Goal: Task Accomplishment & Management: Complete application form

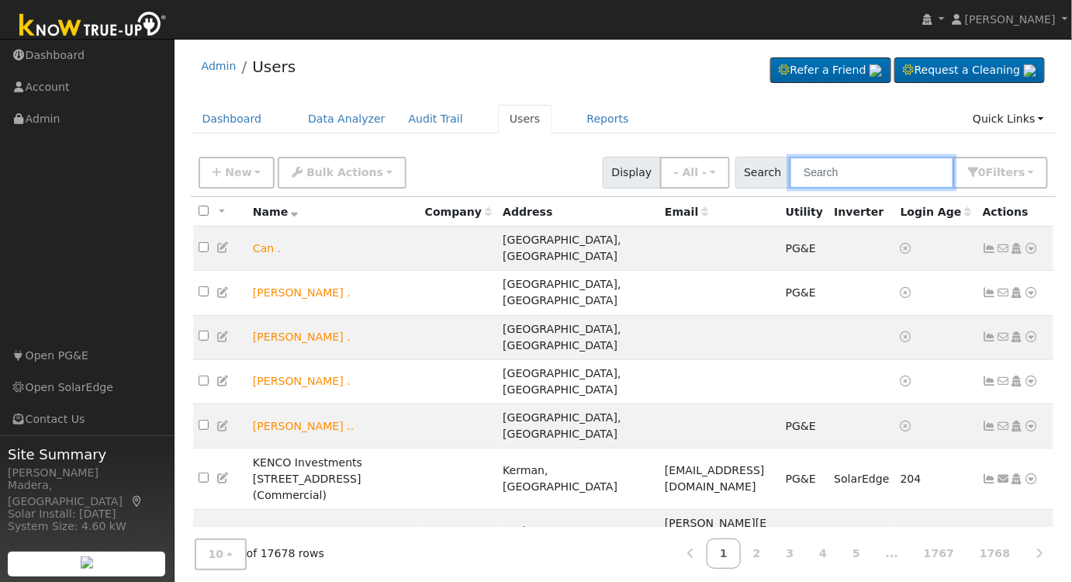
click at [887, 167] on input "text" at bounding box center [871, 173] width 164 height 32
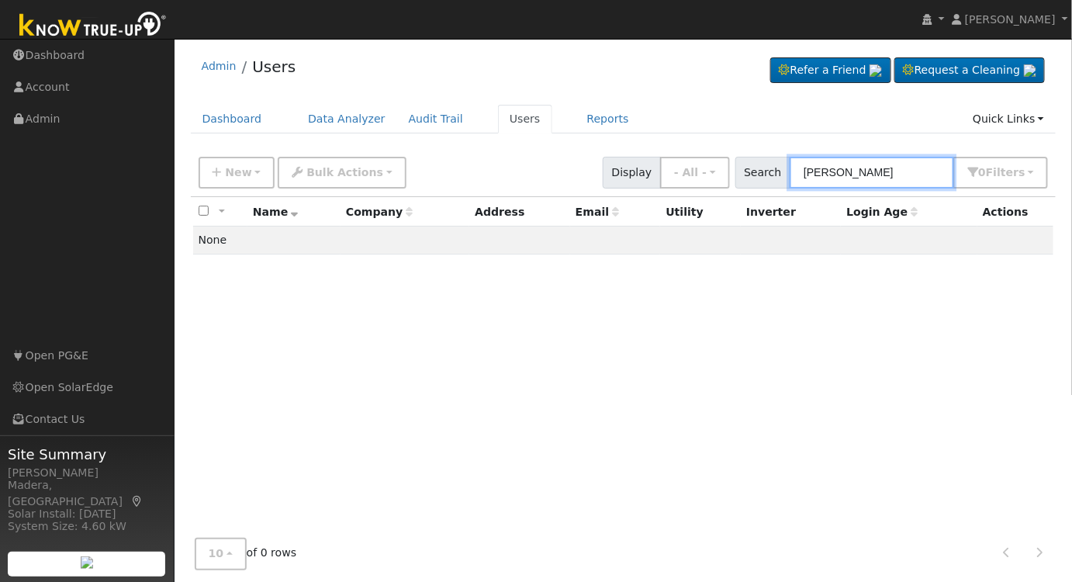
type input "shawn ferreria"
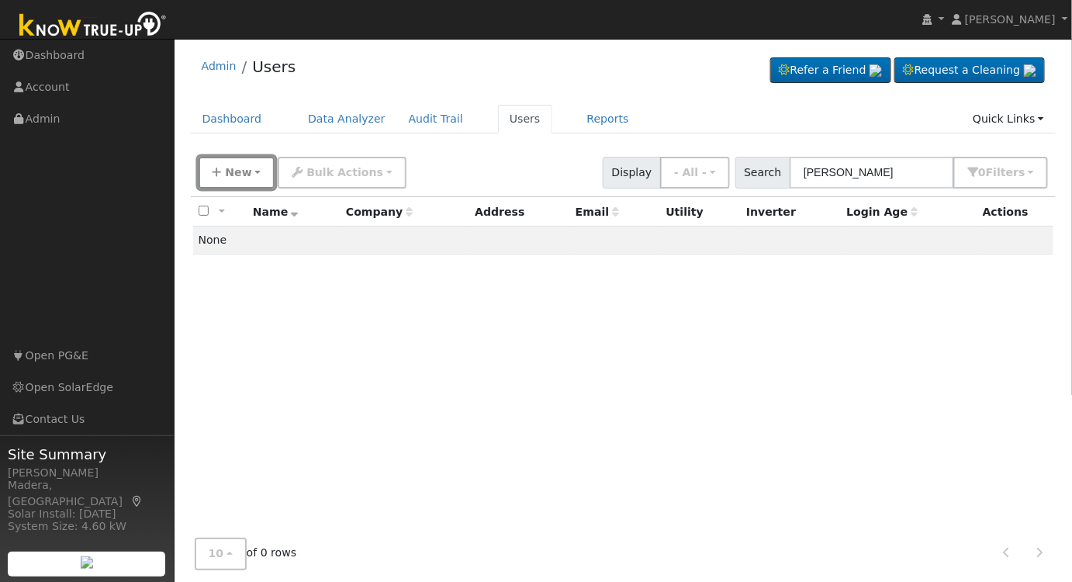
click at [230, 171] on span "New" at bounding box center [238, 172] width 26 height 12
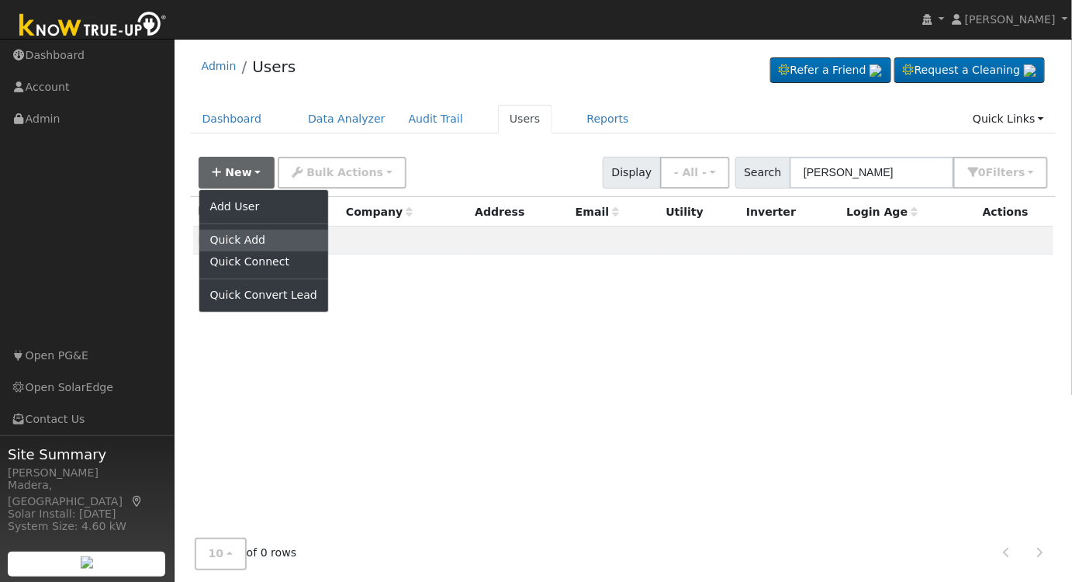
click at [259, 233] on link "Quick Add" at bounding box center [263, 241] width 129 height 22
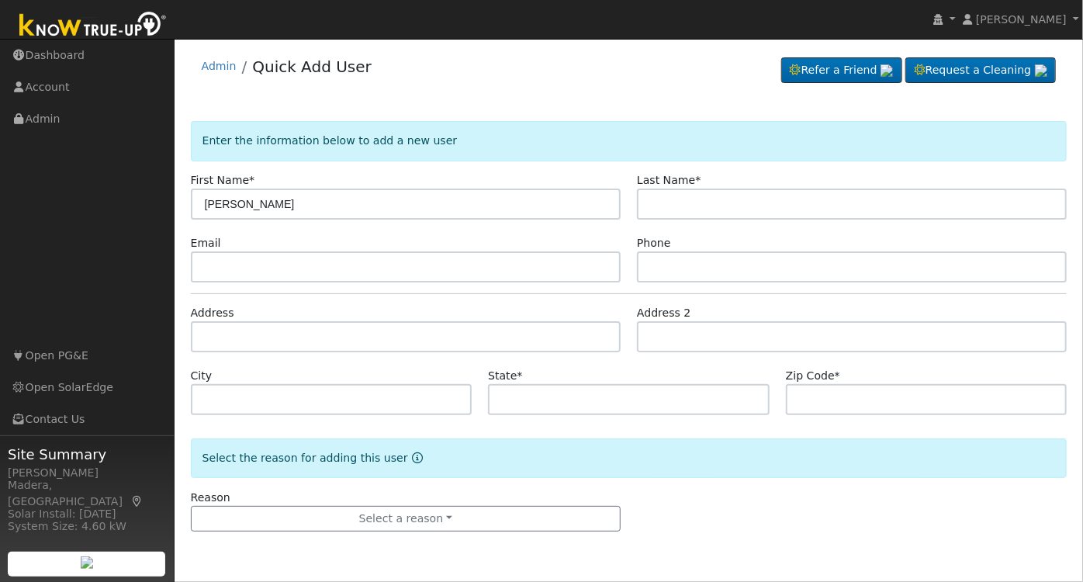
type input "Shawn"
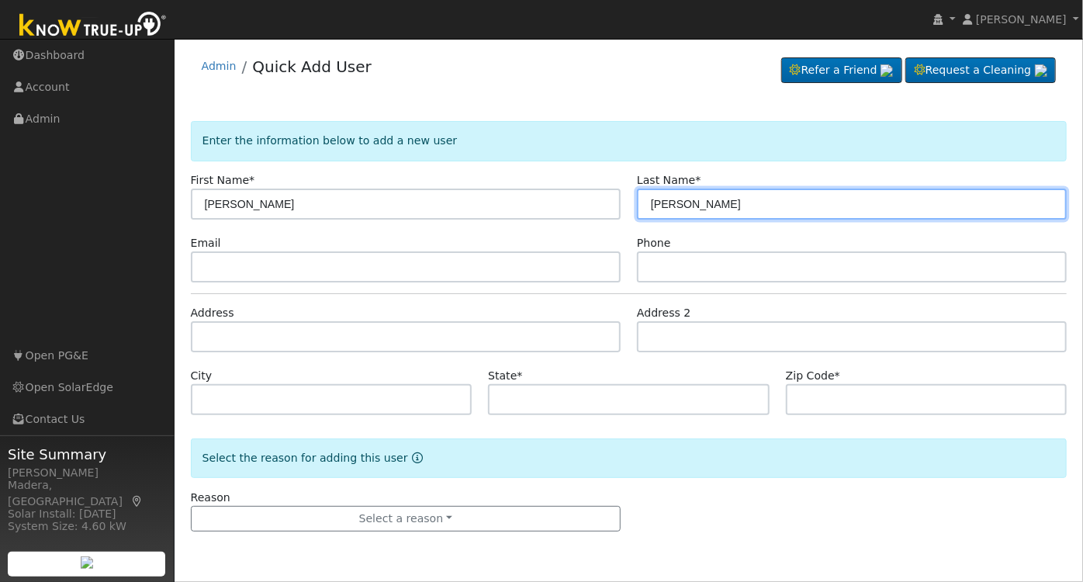
type input "Ferreria"
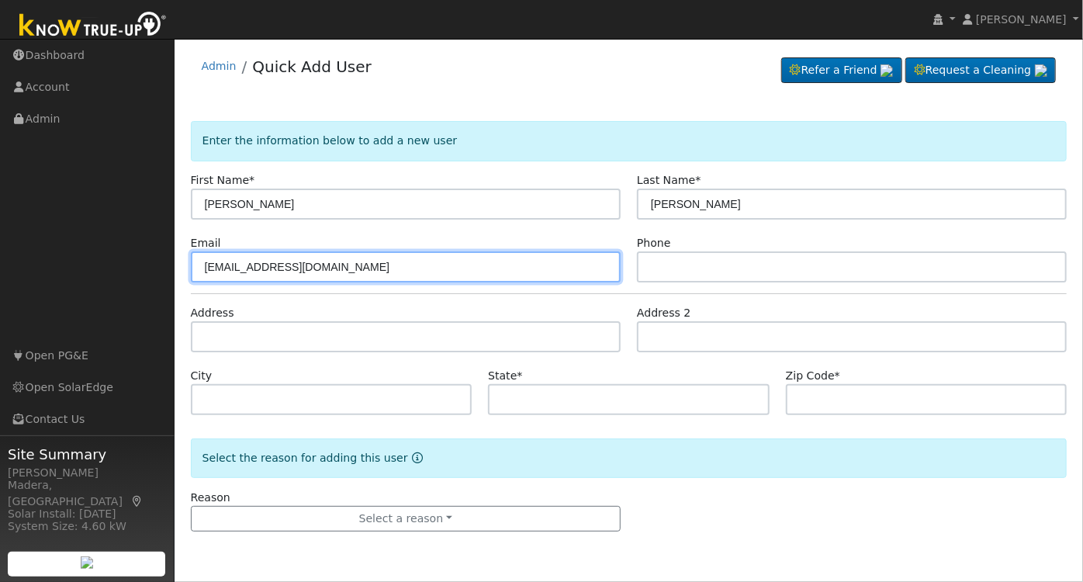
type input "shawnferreria@gmail.com"
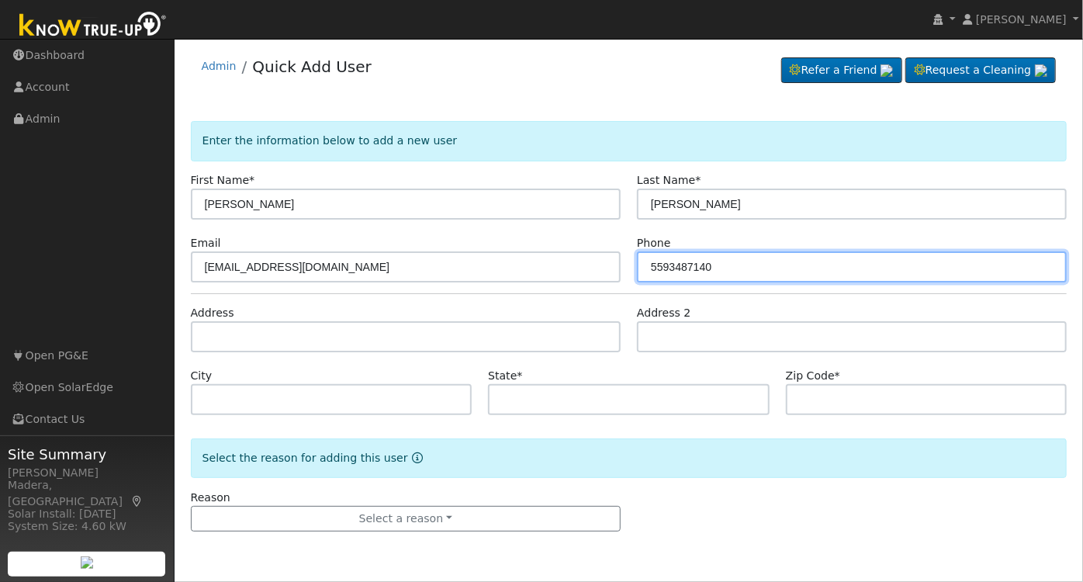
type input "5593487140"
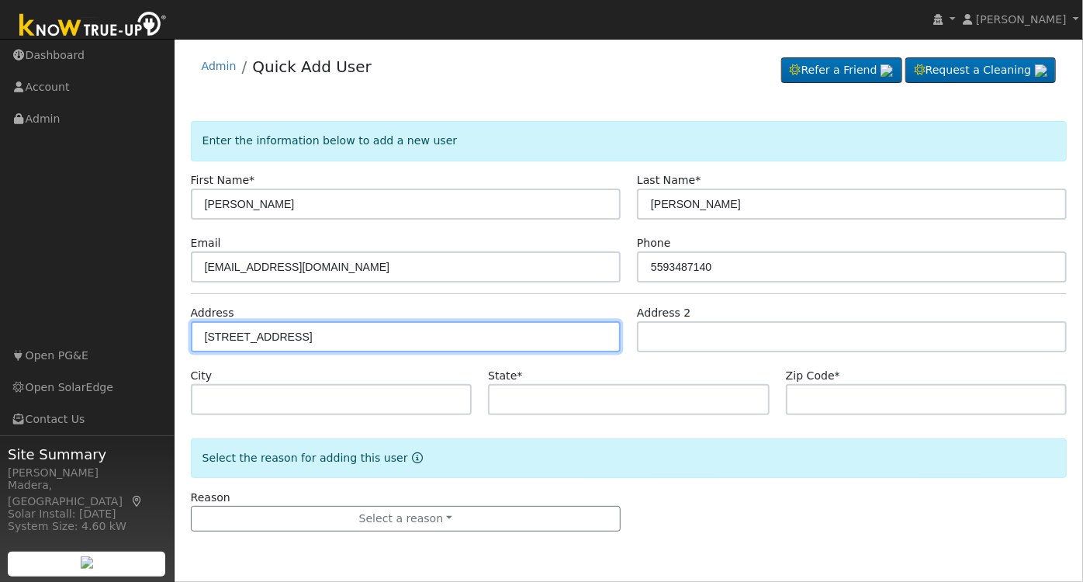
type input "1734 North Perry Avenue"
type input "Clovis"
type input "CA"
type input "93619"
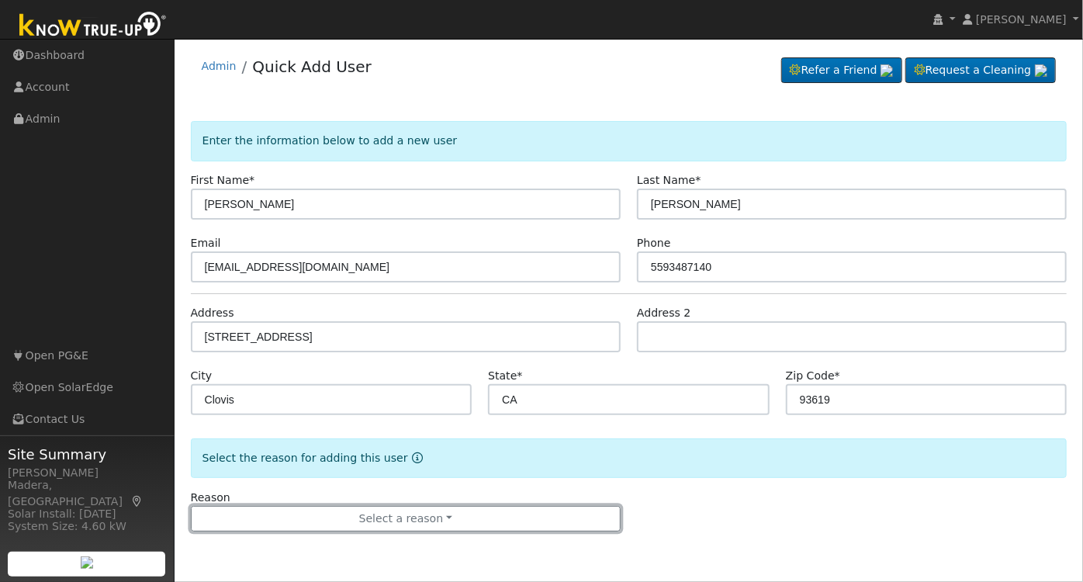
click at [392, 519] on button "Select a reason" at bounding box center [406, 519] width 430 height 26
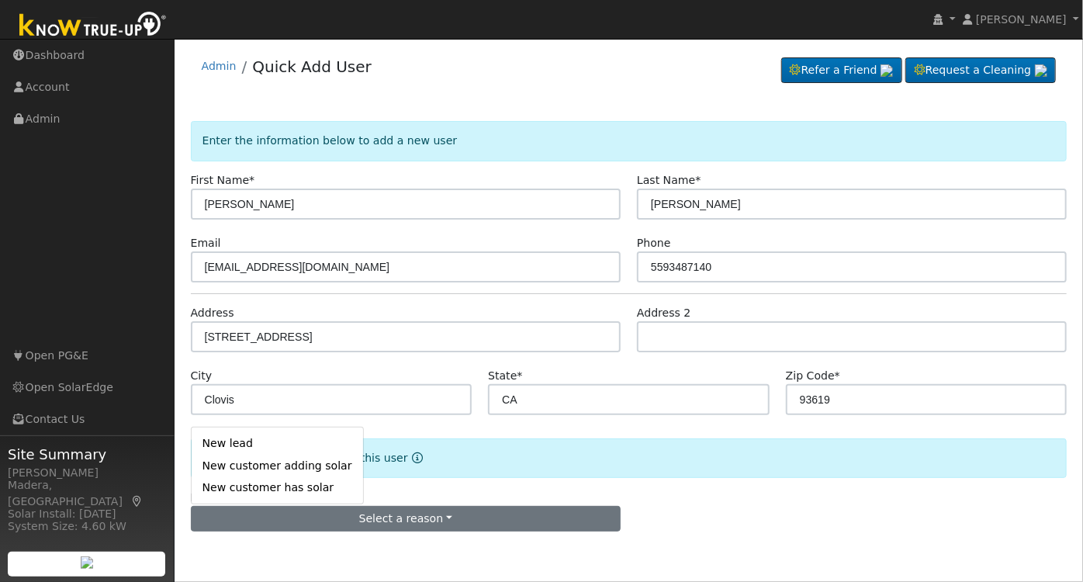
click at [231, 440] on link "New lead" at bounding box center [277, 444] width 171 height 22
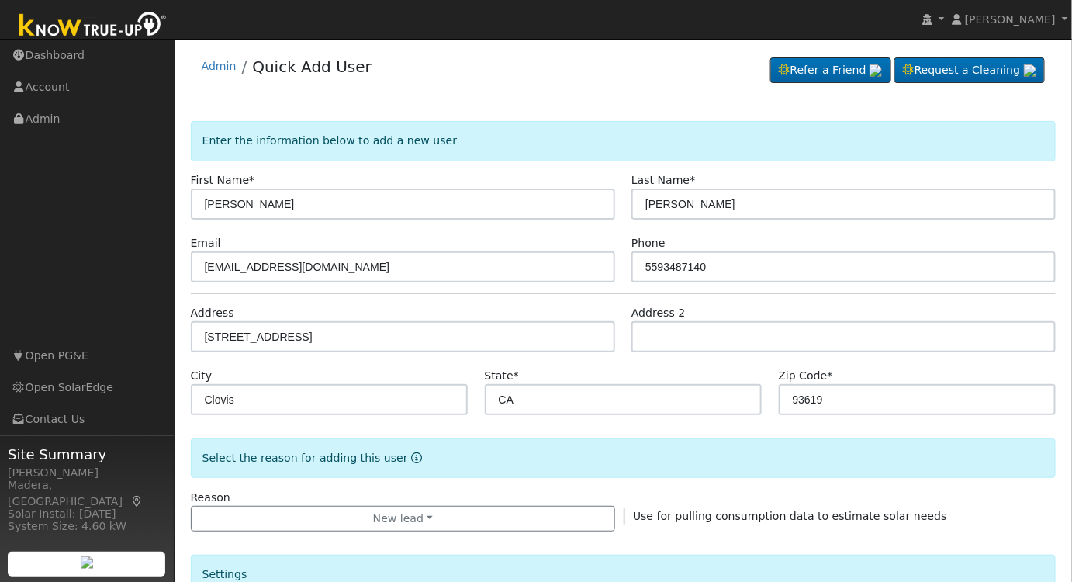
scroll to position [281, 0]
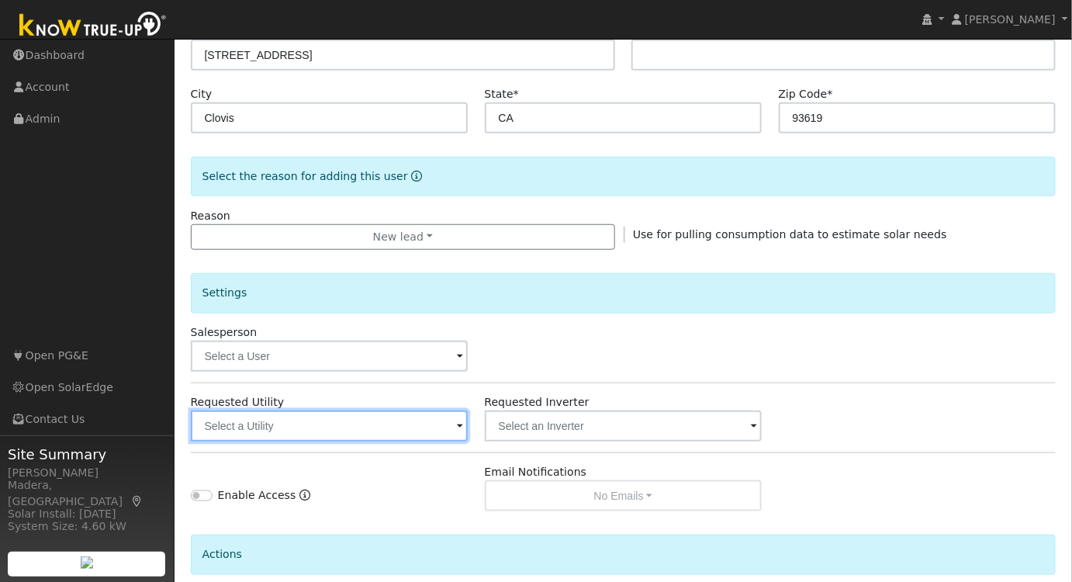
click at [334, 423] on input "text" at bounding box center [330, 425] width 278 height 31
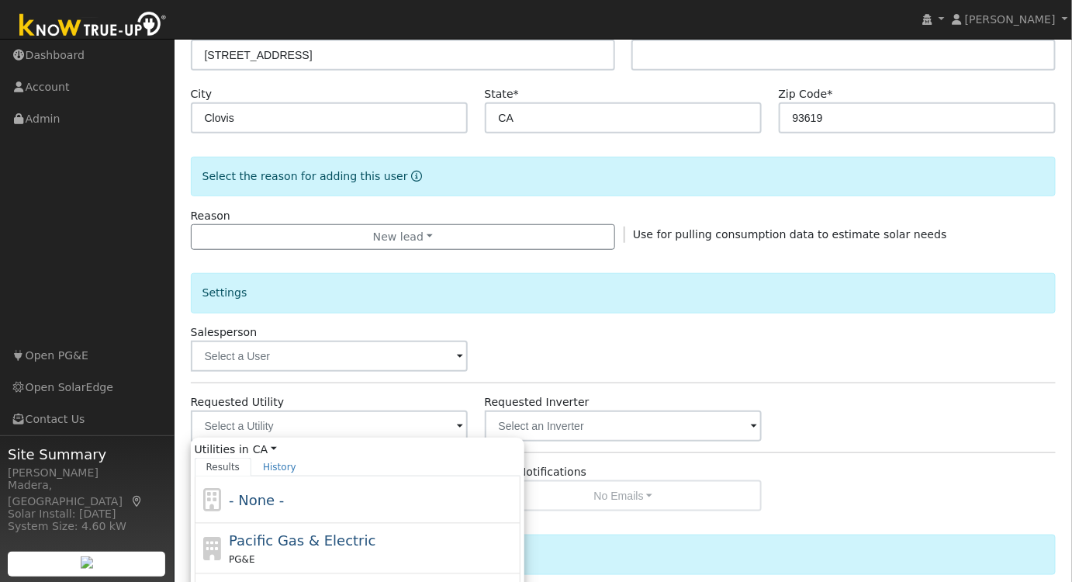
click at [279, 552] on div "PG&E" at bounding box center [373, 559] width 288 height 16
type input "Pacific Gas & Electric"
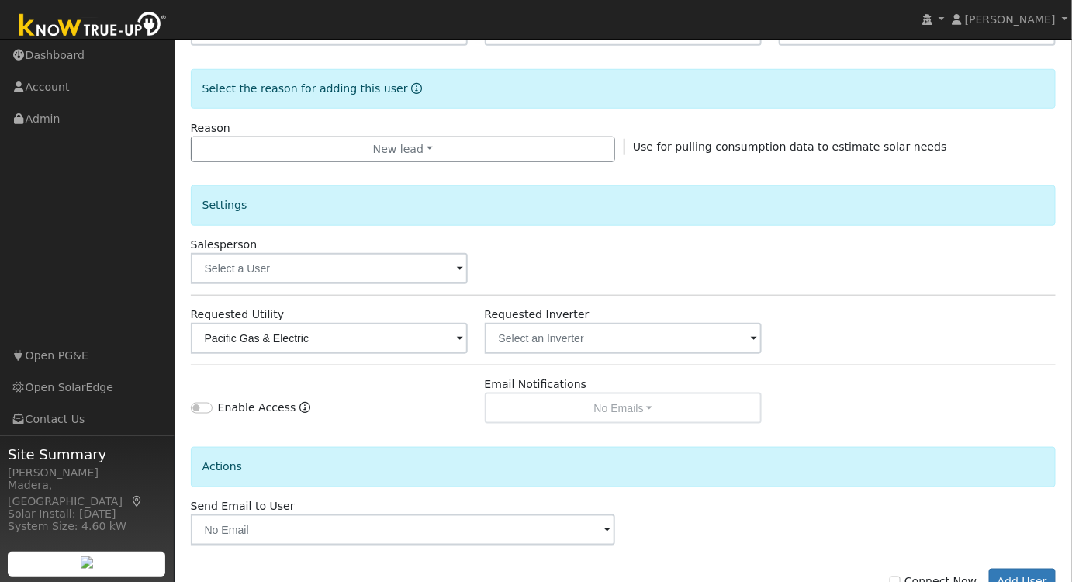
scroll to position [417, 0]
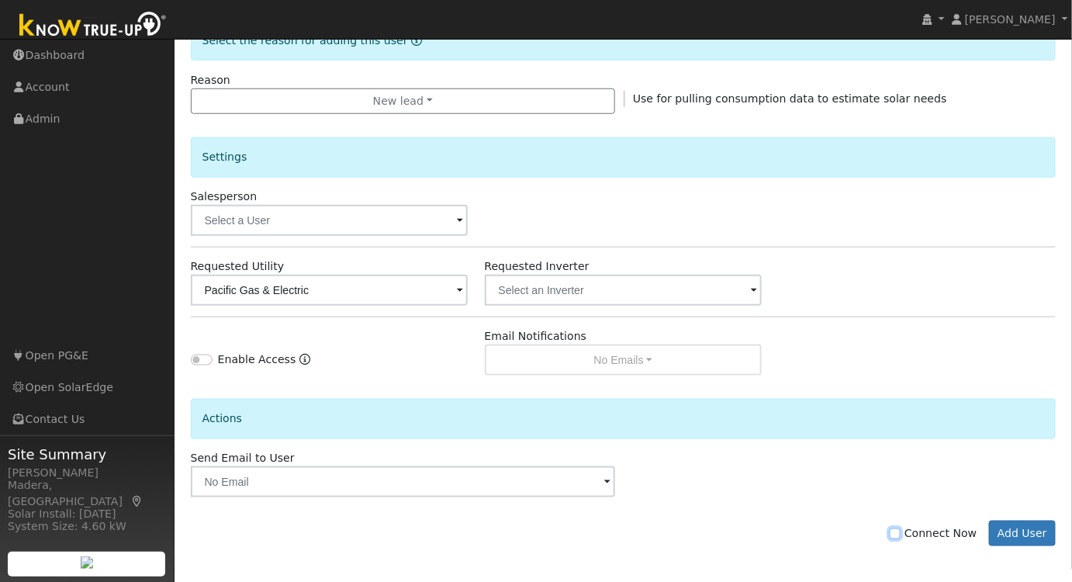
click at [900, 531] on input "Connect Now" at bounding box center [894, 533] width 11 height 11
checkbox input "true"
click at [1021, 530] on button "Add User" at bounding box center [1022, 533] width 67 height 26
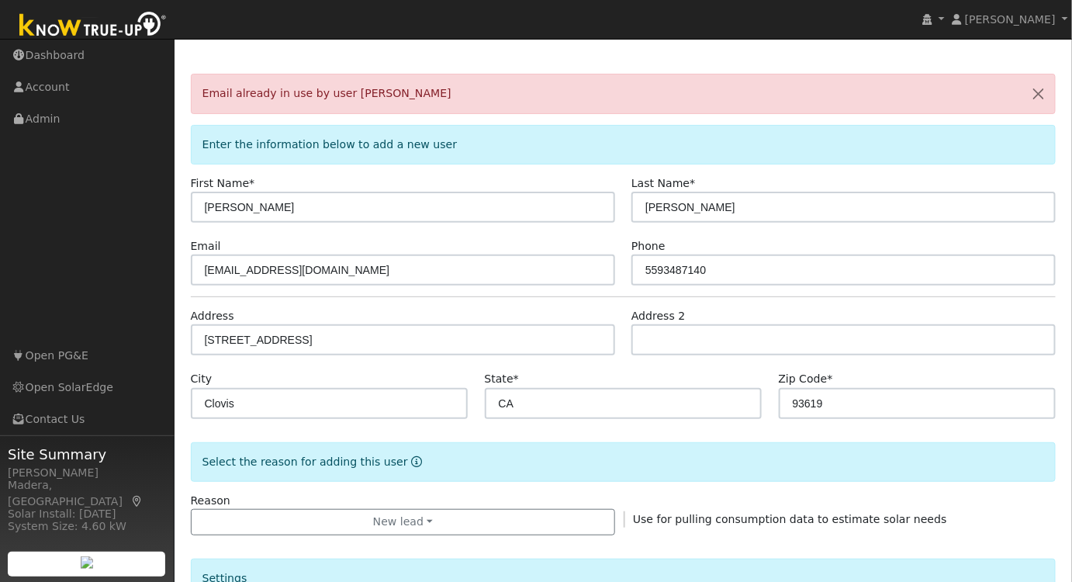
scroll to position [0, 0]
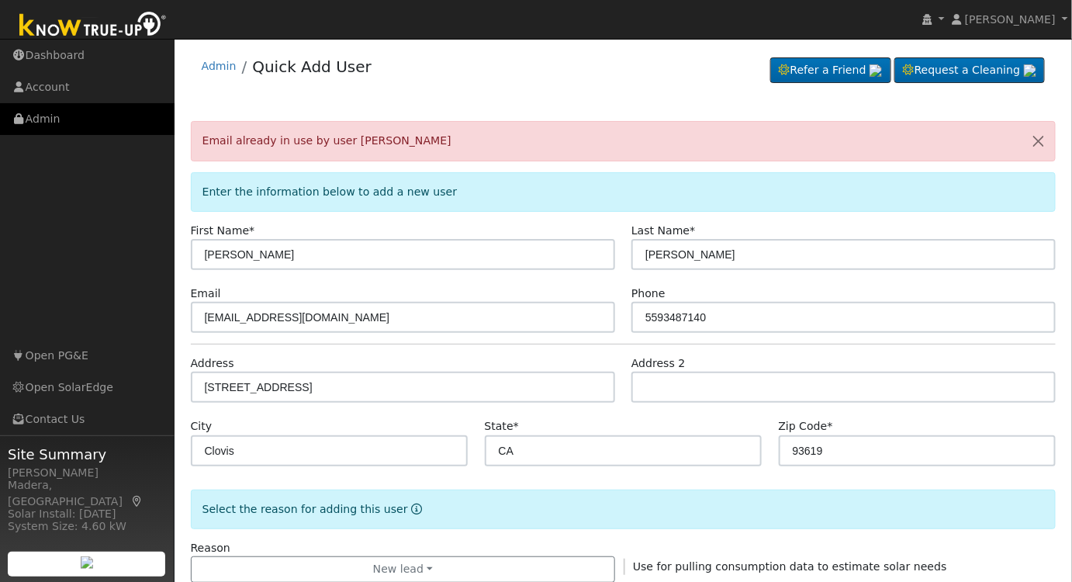
click at [60, 115] on link "Admin" at bounding box center [87, 119] width 174 height 32
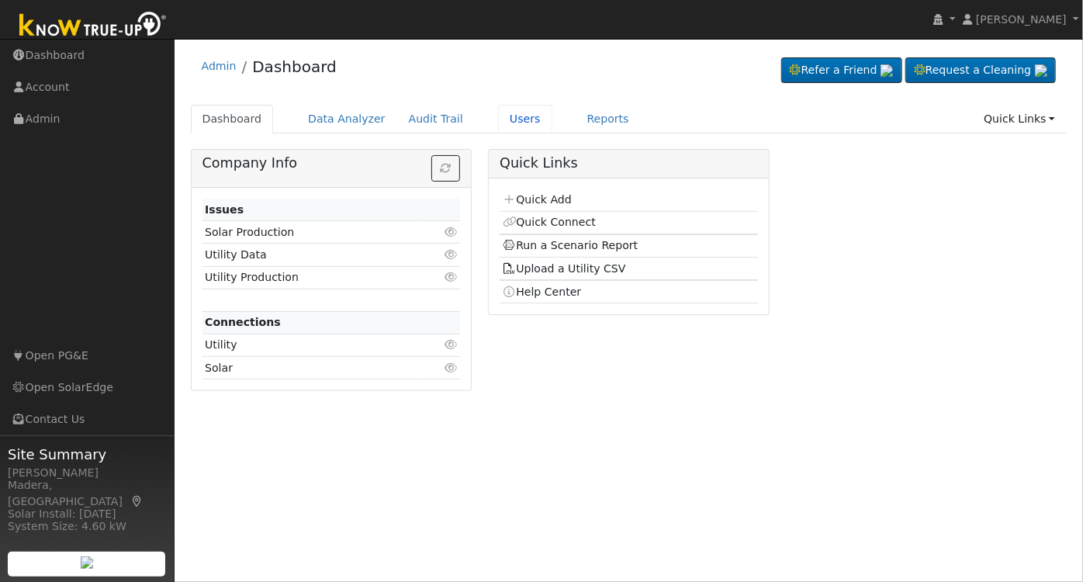
click at [498, 110] on link "Users" at bounding box center [525, 119] width 54 height 29
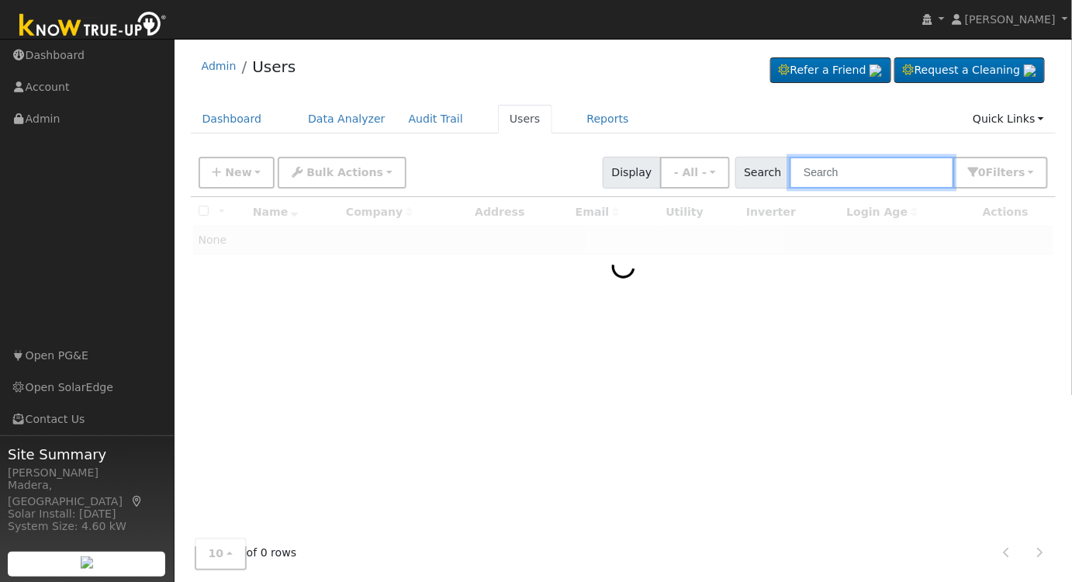
click at [839, 171] on input "text" at bounding box center [871, 173] width 164 height 32
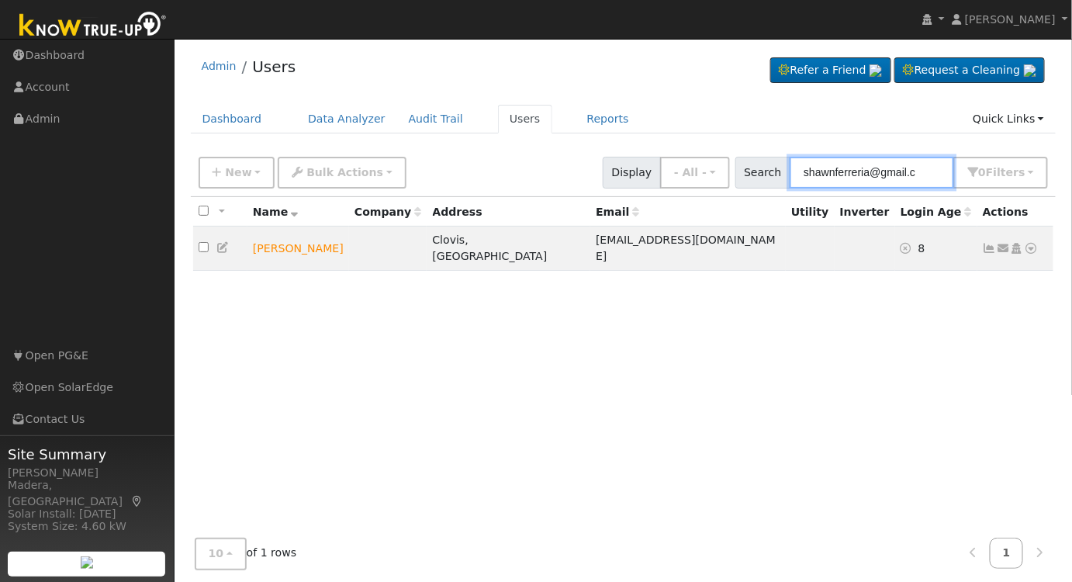
type input "shawnferreria@gmail.c"
click at [1016, 244] on icon at bounding box center [1017, 248] width 14 height 11
